Goal: Task Accomplishment & Management: Use online tool/utility

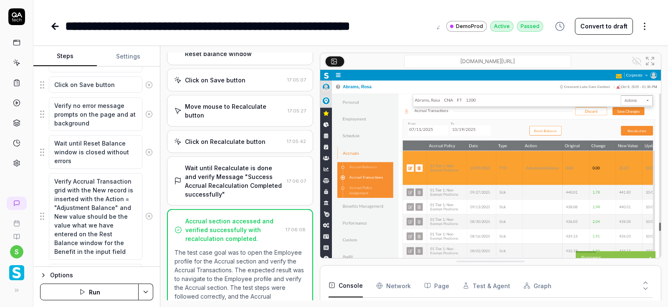
scroll to position [870, 0]
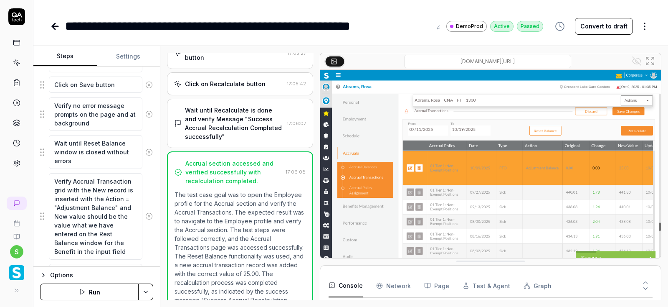
type textarea "*"
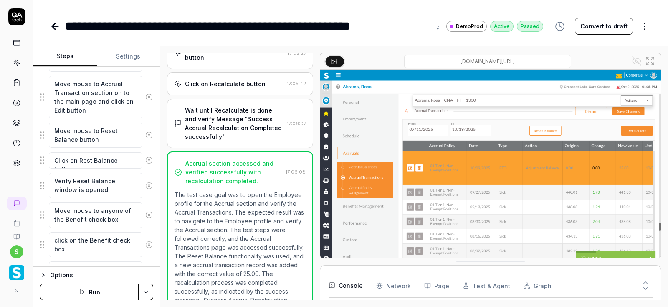
scroll to position [485, 0]
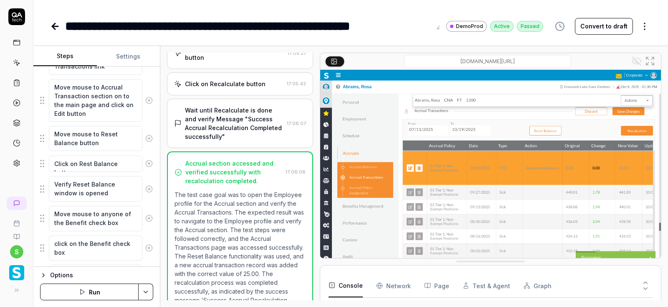
click at [53, 25] on icon at bounding box center [53, 26] width 3 height 6
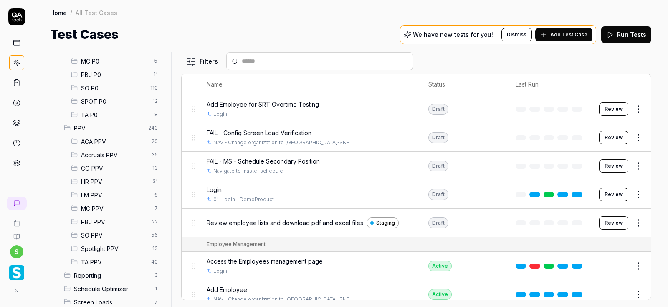
scroll to position [165, 0]
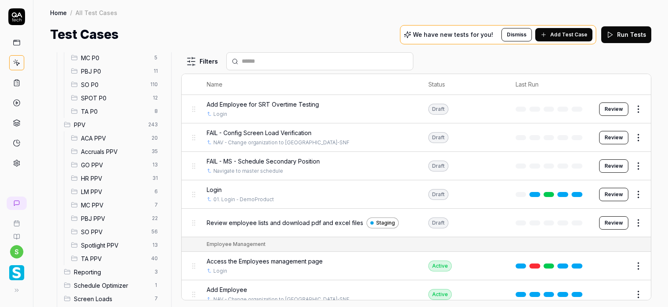
click at [116, 150] on span "Accruals PPV" at bounding box center [114, 151] width 66 height 9
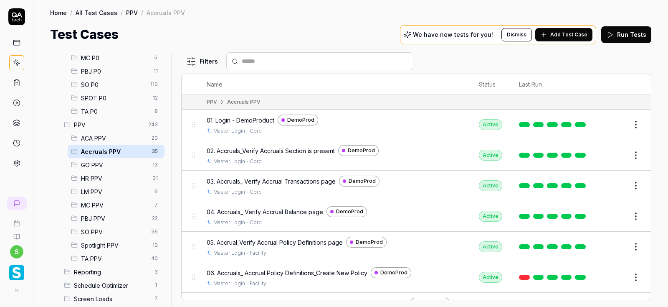
click at [274, 58] on input "text" at bounding box center [325, 61] width 166 height 9
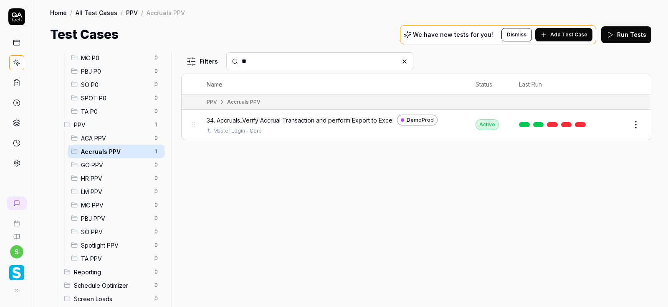
type input "**"
click at [617, 125] on button "Edit" at bounding box center [616, 124] width 20 height 13
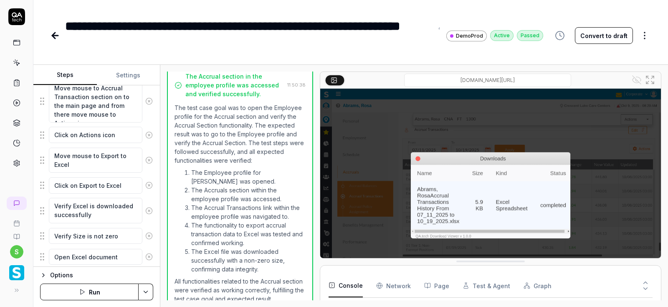
scroll to position [525, 0]
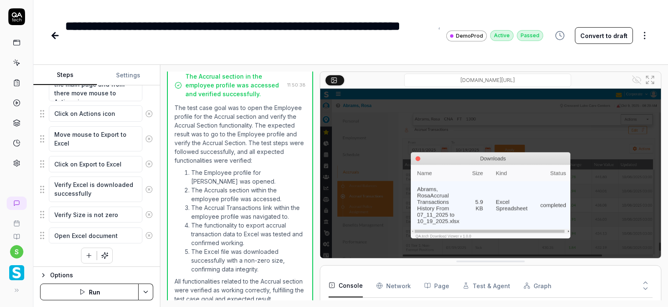
click at [93, 292] on button "Run" at bounding box center [89, 291] width 99 height 17
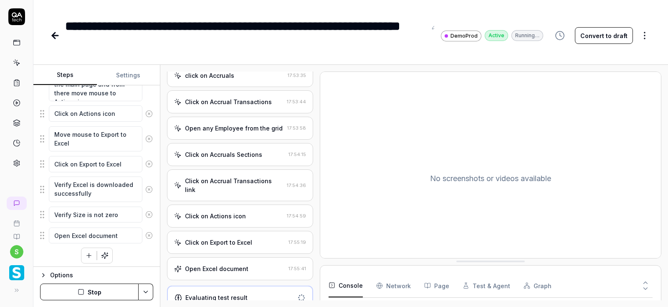
scroll to position [104, 0]
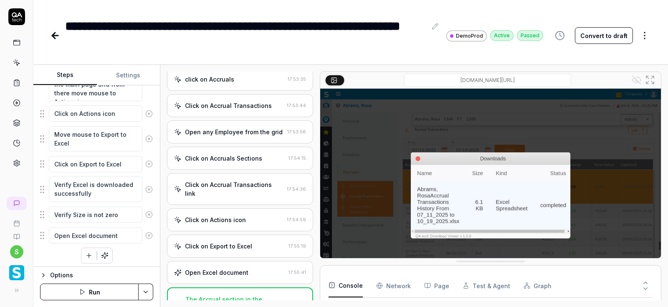
type textarea "*"
click at [56, 37] on icon at bounding box center [55, 35] width 10 height 10
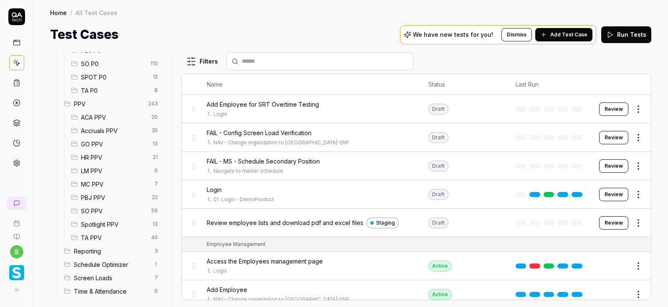
scroll to position [189, 0]
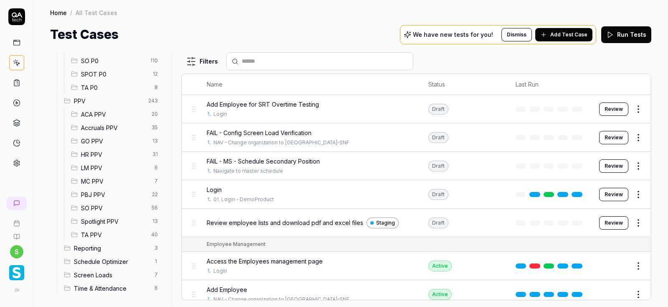
click at [115, 127] on span "Accruals PPV" at bounding box center [114, 127] width 66 height 9
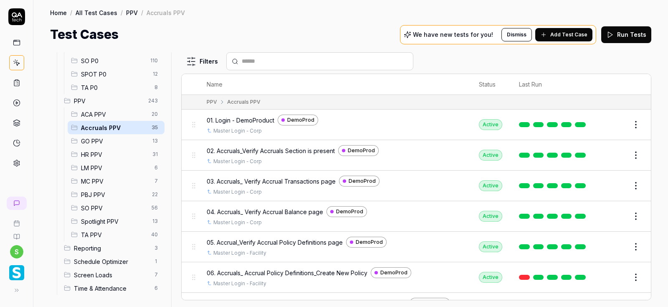
click at [249, 65] on input "text" at bounding box center [325, 61] width 166 height 9
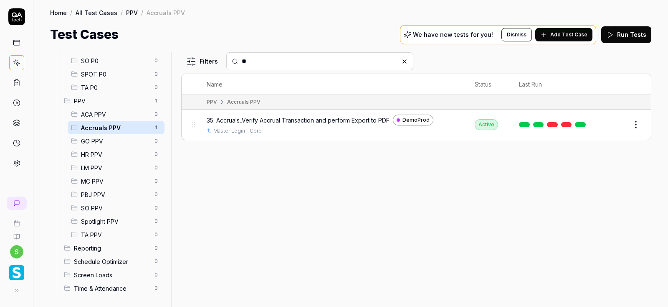
type input "**"
click at [617, 127] on button "Edit" at bounding box center [616, 124] width 20 height 13
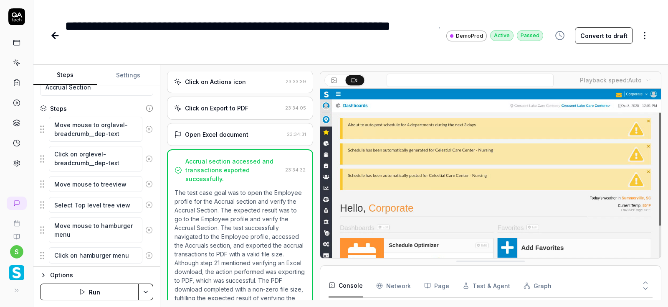
scroll to position [81, 0]
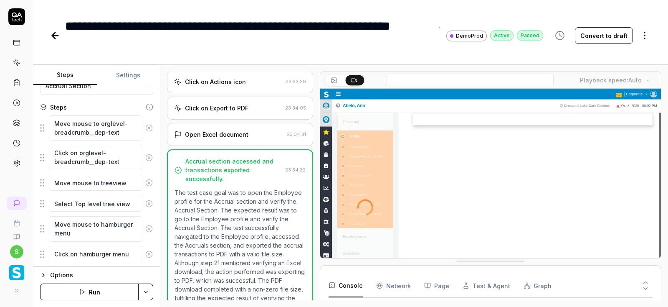
click at [128, 78] on button "Settings" at bounding box center [128, 75] width 63 height 20
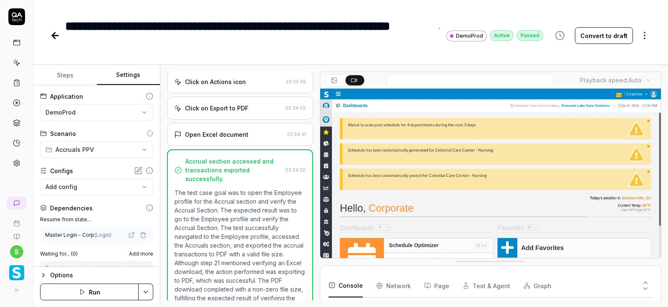
click at [66, 75] on button "Steps" at bounding box center [64, 75] width 63 height 20
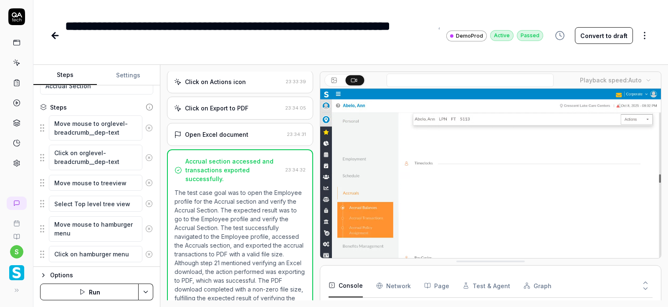
click at [66, 74] on button "Steps" at bounding box center [64, 75] width 63 height 20
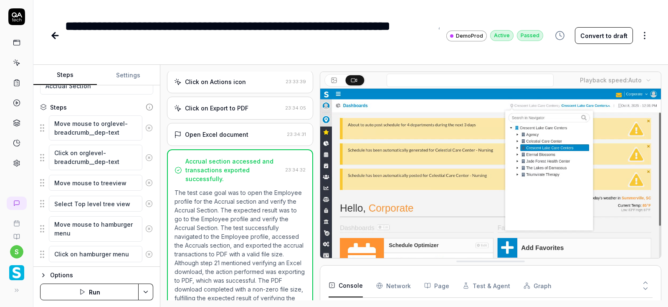
click at [150, 128] on icon at bounding box center [149, 128] width 2 height 2
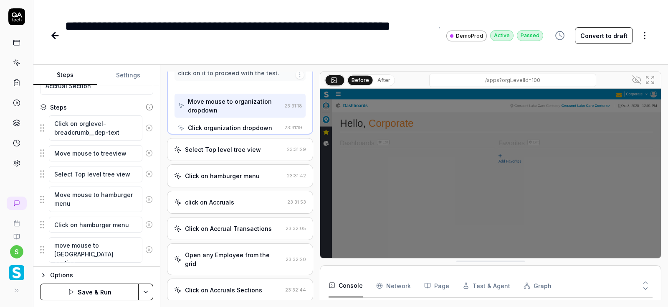
click at [150, 128] on icon at bounding box center [149, 128] width 2 height 2
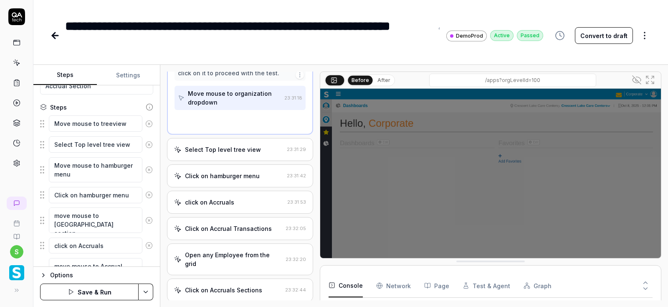
scroll to position [15, 0]
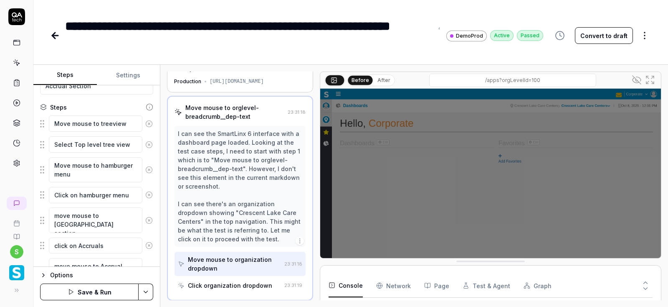
click at [150, 128] on button at bounding box center [149, 123] width 14 height 17
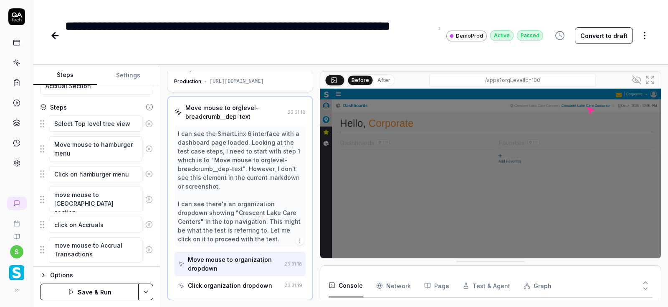
click at [149, 122] on icon at bounding box center [149, 124] width 8 height 8
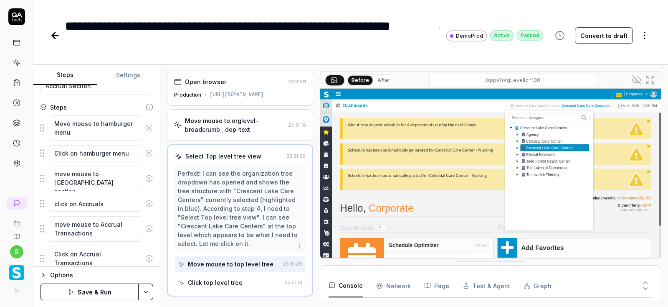
scroll to position [0, 0]
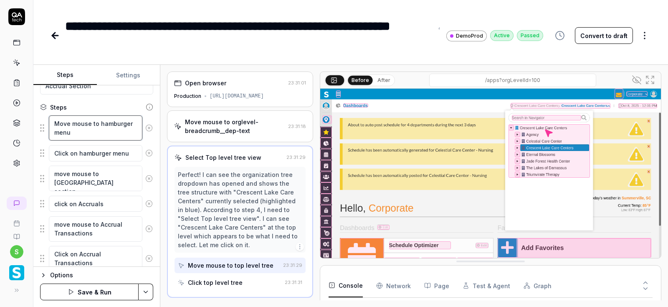
drag, startPoint x: 88, startPoint y: 131, endPoint x: 43, endPoint y: 117, distance: 46.7
click at [49, 117] on textarea "Move mouse to hamburger menu" at bounding box center [96, 127] width 94 height 25
paste textarea "QA.TT7Q and click on QA.TT7Q"
type textarea "*"
type textarea "Move mouse to QA.TT7Q and click on QA.TT7Q"
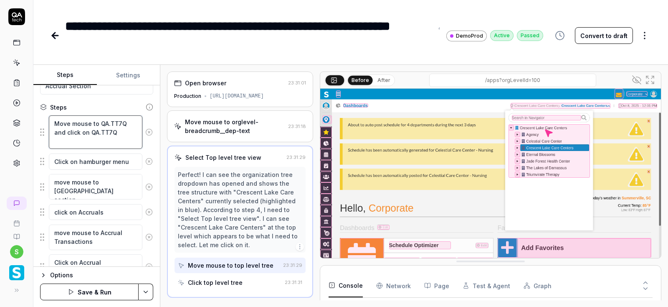
type textarea "*"
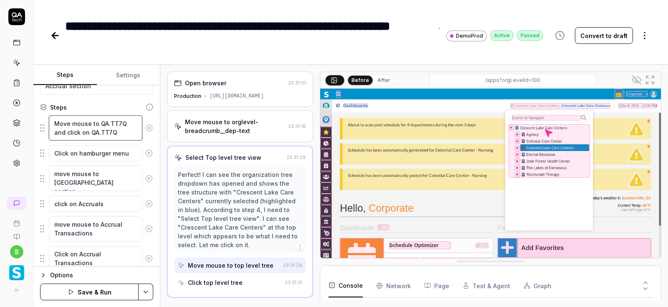
type textarea "Move mouse to QA.TT7Q and click on QA.TT7Q"
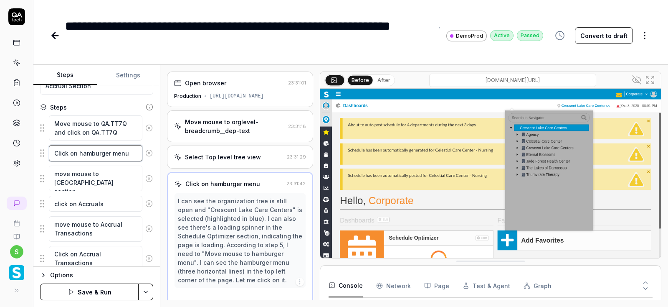
click at [131, 154] on textarea "Click on hamburger menu" at bounding box center [96, 153] width 94 height 16
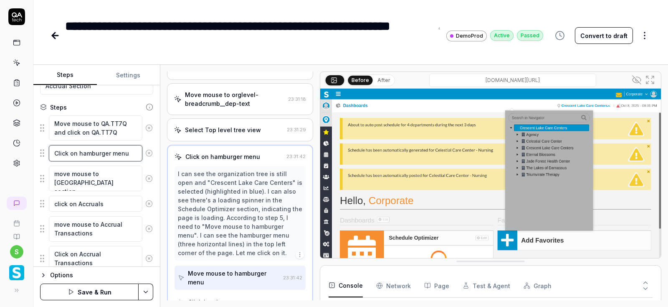
type textarea "*"
type textarea "Click on hamburger men"
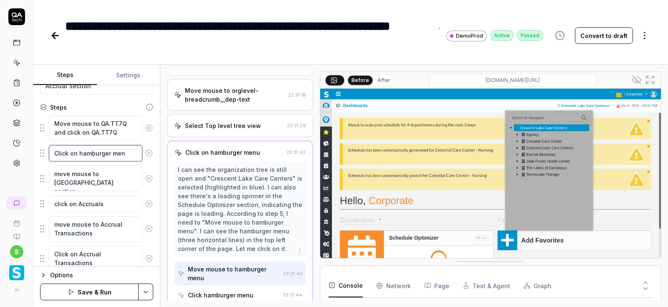
type textarea "*"
type textarea "Click on hamburger me"
type textarea "*"
type textarea "Click on hamburger m"
type textarea "*"
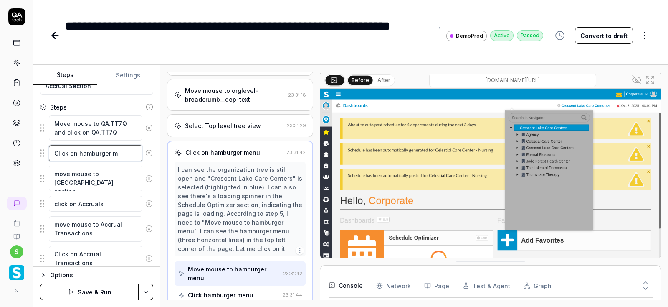
type textarea "Click on hamburger"
type textarea "*"
type textarea "Click on hamburger"
type textarea "*"
type textarea "Click on [GEOGRAPHIC_DATA]"
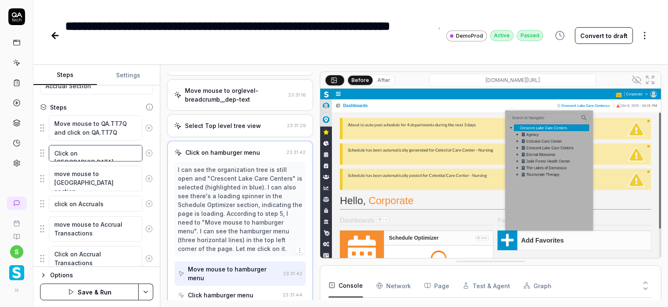
type textarea "*"
type textarea "Click on [GEOGRAPHIC_DATA]"
type textarea "*"
type textarea "Click on hambur"
type textarea "*"
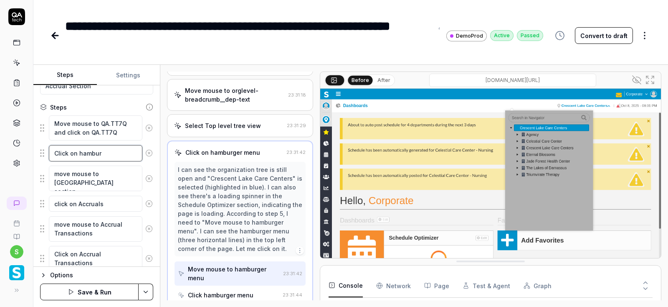
type textarea "Click on hambu"
type textarea "*"
type textarea "Click on hamb"
type textarea "*"
type textarea "Click on ham"
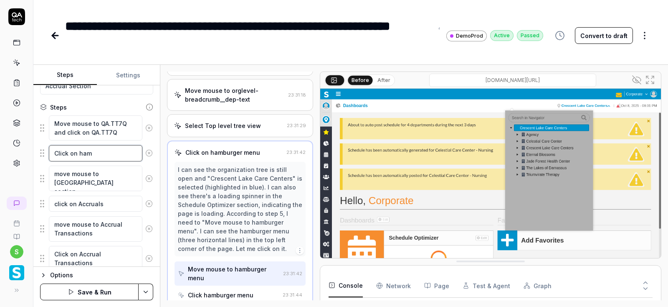
type textarea "*"
type textarea "Click on ha"
type textarea "*"
type textarea "Click on h"
type textarea "*"
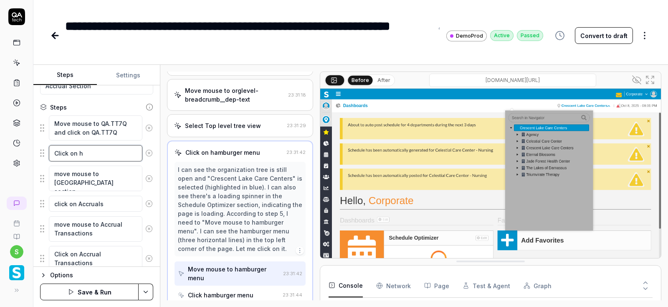
type textarea "Click on"
type textarea "*"
type textarea "Click on"
type textarea "*"
type textarea "Click o"
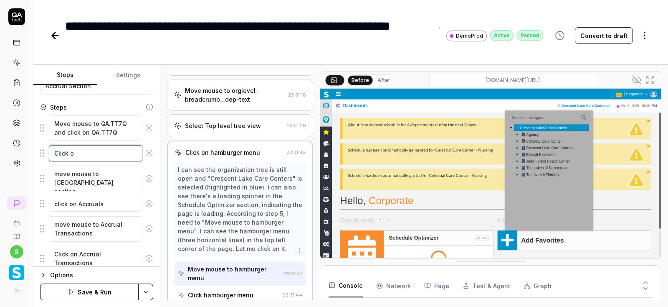
type textarea "*"
type textarea "Click"
type textarea "*"
type textarea "Click"
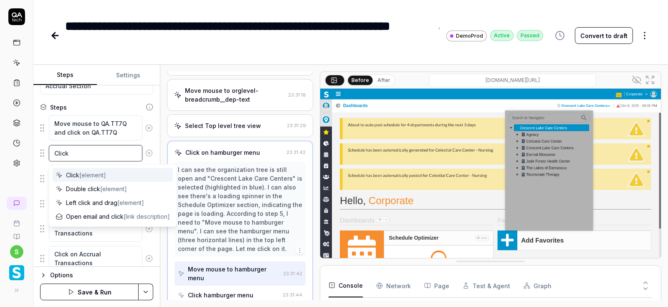
type textarea "*"
type textarea "Clic"
type textarea "*"
type textarea "Cli"
type textarea "*"
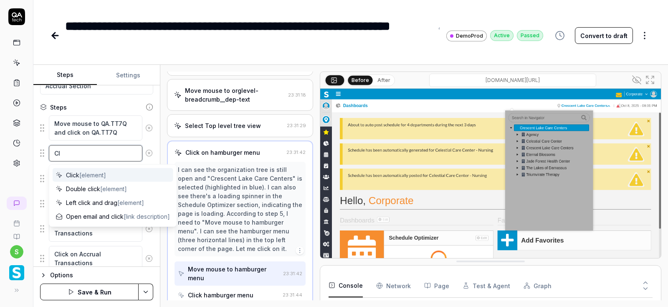
type textarea "C"
type textarea "*"
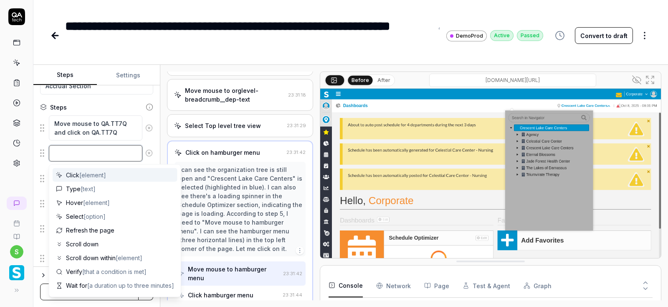
paste textarea "Move mouse to QA.TWRb and click on QA.TWRb"
type textarea "Move mouse to QA.TWRb and click on QA.TWRb"
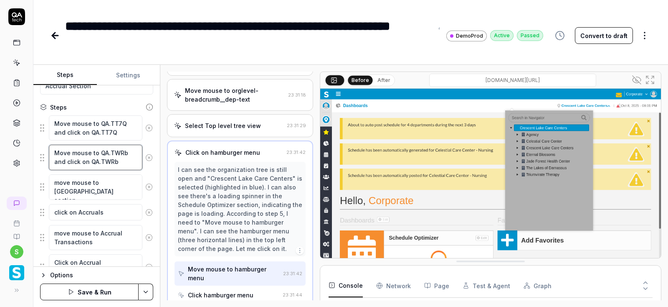
type textarea "*"
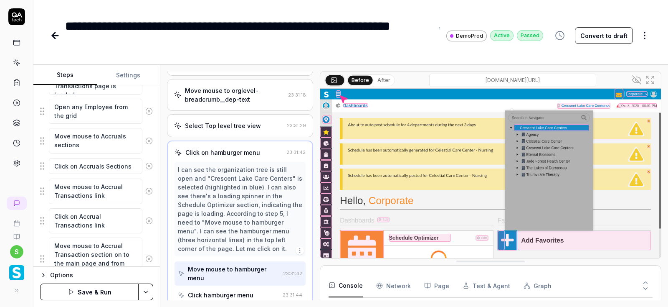
scroll to position [466, 0]
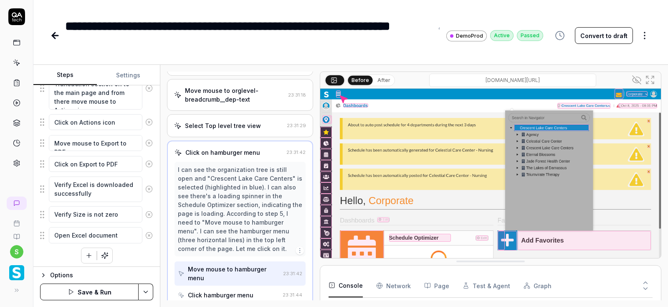
type textarea "Move mouse to QA.TWRb and click on QA.TWRb"
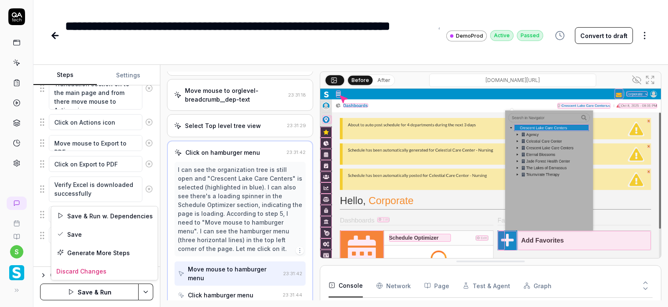
scroll to position [122, 0]
click at [149, 294] on html "**********" at bounding box center [334, 153] width 668 height 307
click at [77, 233] on div "Save" at bounding box center [104, 234] width 107 height 18
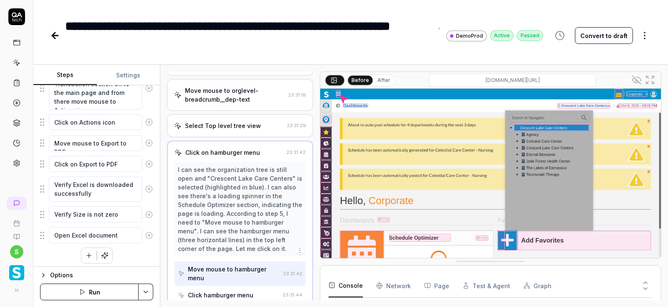
click at [94, 293] on button "Run" at bounding box center [89, 291] width 99 height 17
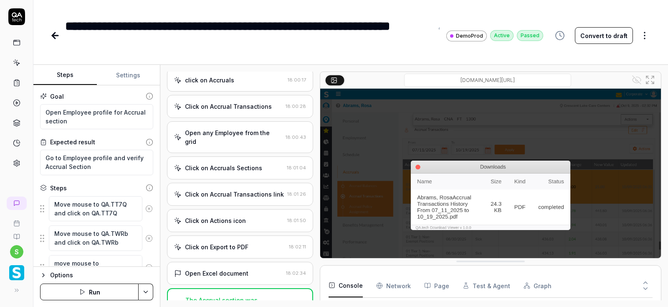
click at [56, 38] on icon at bounding box center [55, 35] width 10 height 10
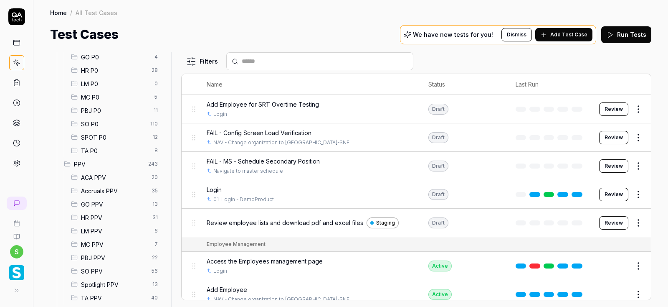
scroll to position [143, 0]
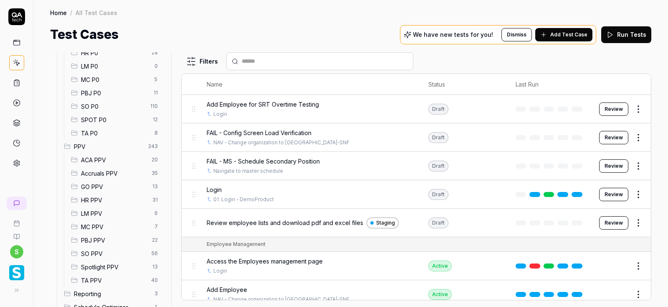
click at [18, 104] on icon at bounding box center [17, 103] width 8 height 8
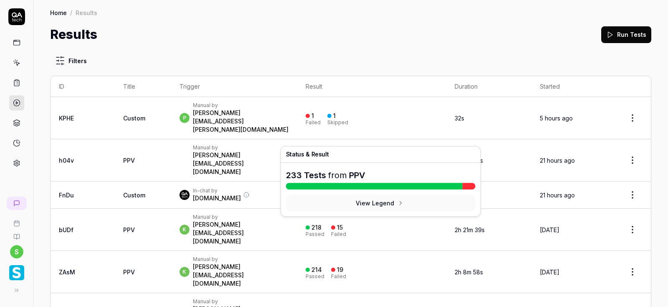
click at [346, 162] on div "Failed" at bounding box center [338, 164] width 15 height 5
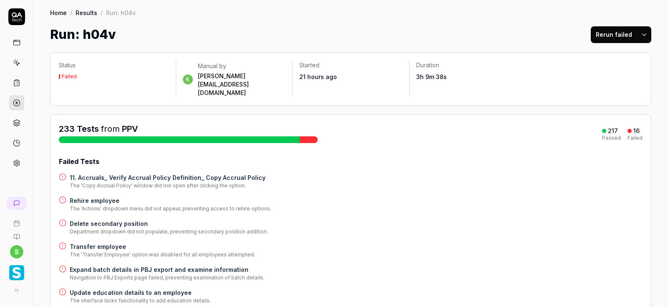
click at [148, 173] on h4 "11. Accruals_ Verify Accrual Policy Definition_ Copy Accrual Policy" at bounding box center [168, 177] width 196 height 9
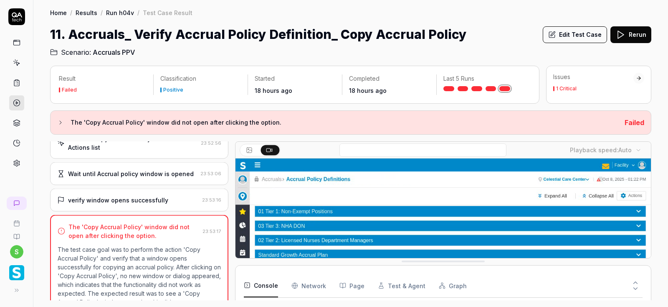
scroll to position [259, 0]
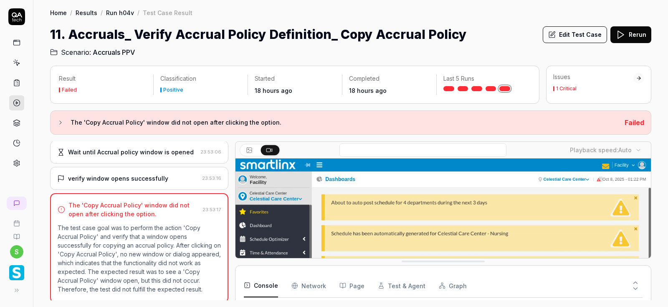
click at [573, 36] on button "Edit Test Case" at bounding box center [575, 34] width 64 height 17
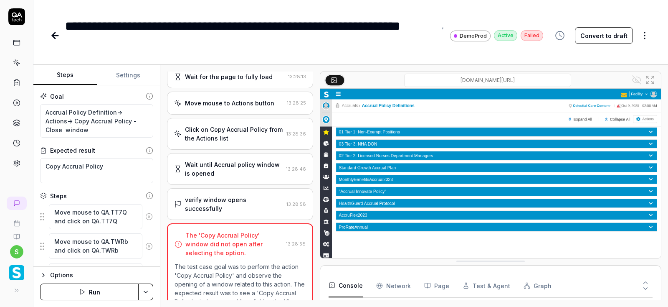
scroll to position [347, 0]
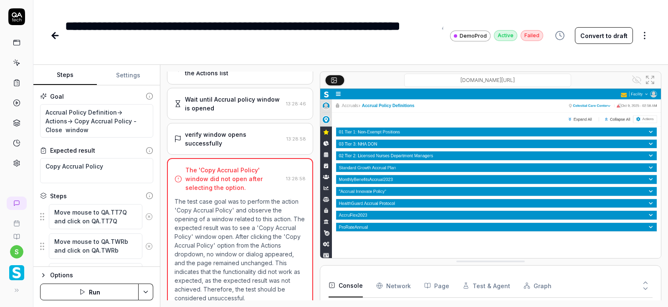
type textarea "*"
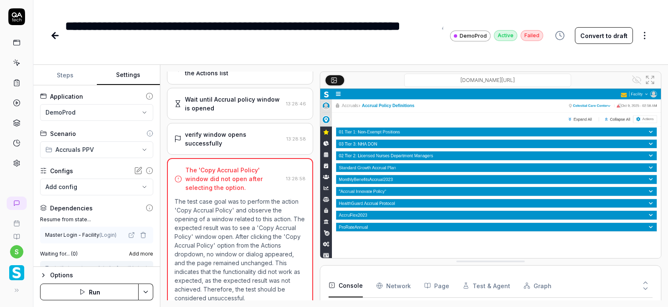
click at [123, 75] on button "Settings" at bounding box center [128, 75] width 63 height 20
